Goal: Task Accomplishment & Management: Use online tool/utility

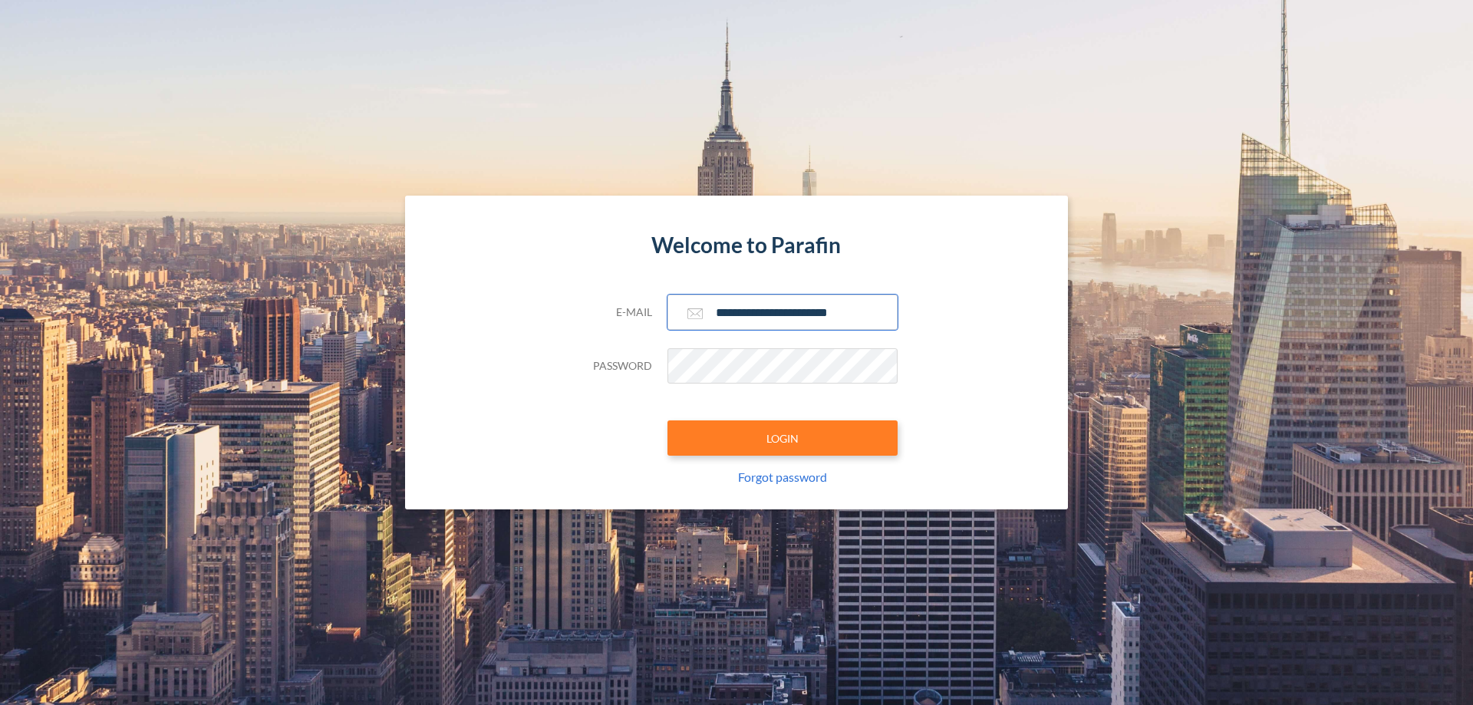
type input "**********"
click at [782, 438] on button "LOGIN" at bounding box center [782, 437] width 230 height 35
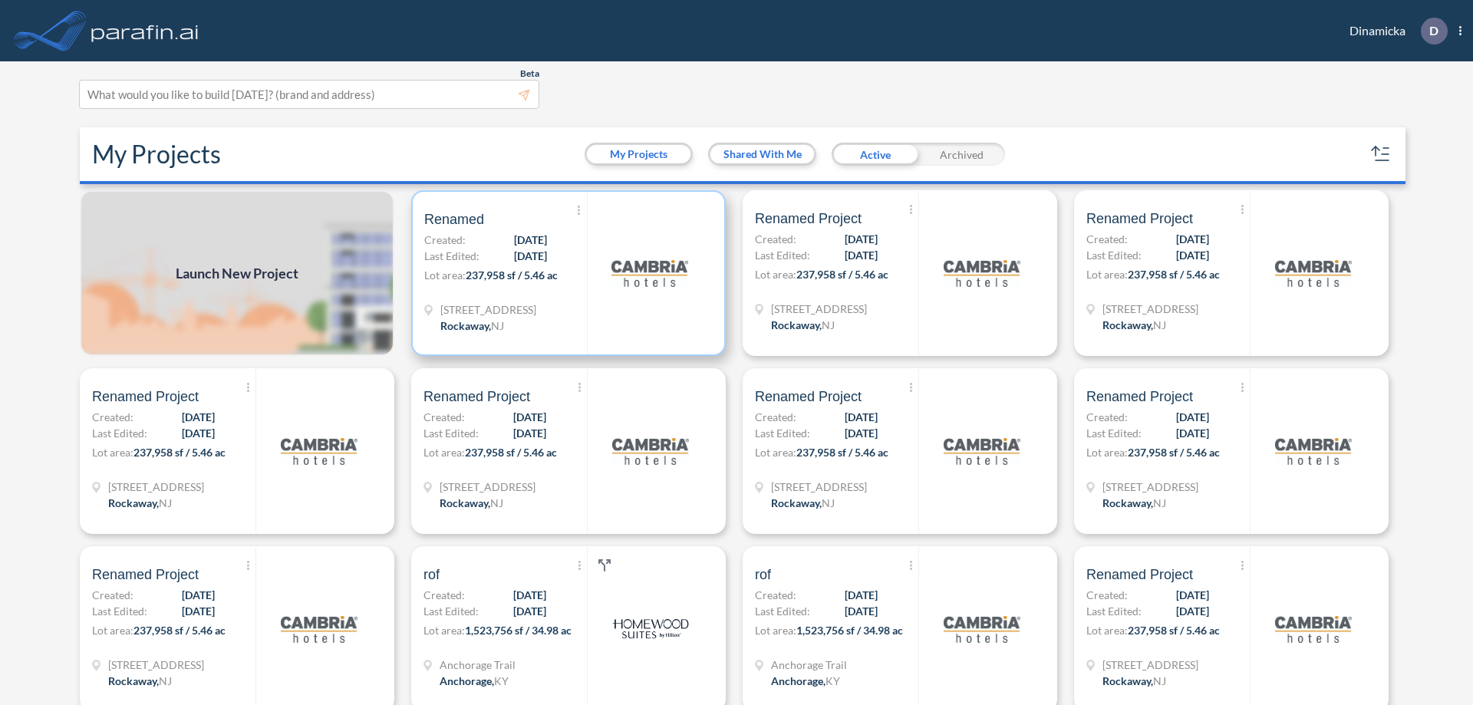
scroll to position [4, 0]
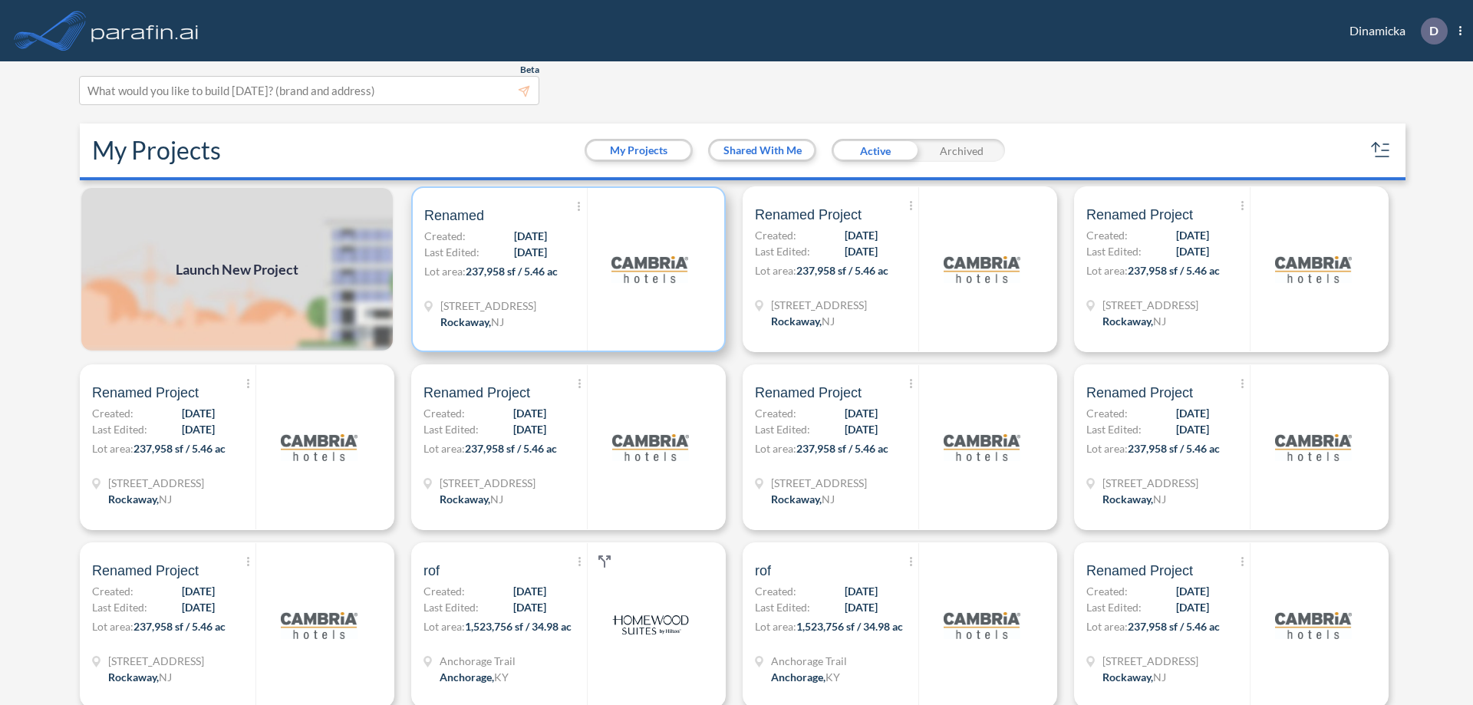
click at [565, 269] on p "Lot area: 237,958 sf / 5.46 ac" at bounding box center [505, 274] width 163 height 22
